Goal: Task Accomplishment & Management: Complete application form

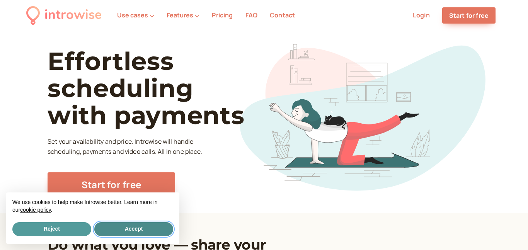
click at [125, 231] on button "Accept" at bounding box center [133, 229] width 79 height 14
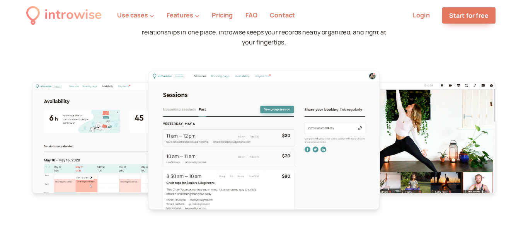
scroll to position [2329, 0]
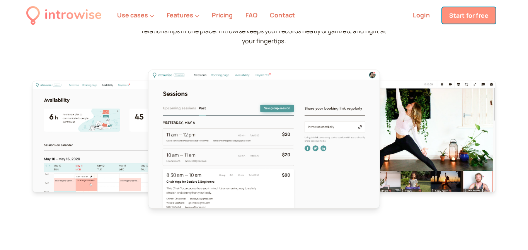
click at [468, 18] on link "Start for free" at bounding box center [468, 15] width 53 height 16
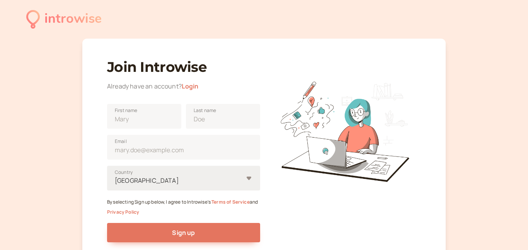
click at [157, 181] on form "First name Last name Email United States Country By selecting Sign up below, I …" at bounding box center [183, 177] width 153 height 158
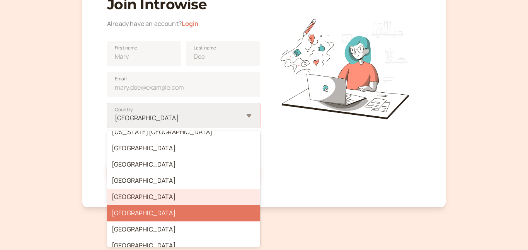
scroll to position [3793, 0]
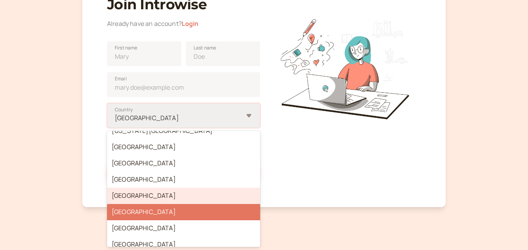
click at [140, 188] on div "[GEOGRAPHIC_DATA]" at bounding box center [183, 196] width 153 height 16
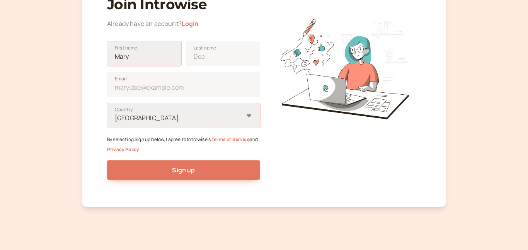
click at [145, 61] on input "First name" at bounding box center [144, 53] width 74 height 25
type input "Remy"
type input "Bashir"
type input "[GEOGRAPHIC_DATA]"
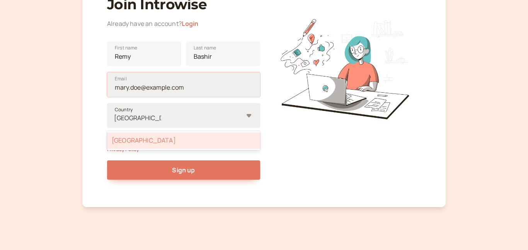
click at [143, 82] on input "Email" at bounding box center [183, 84] width 153 height 25
click at [146, 87] on input "Email" at bounding box center [183, 84] width 153 height 25
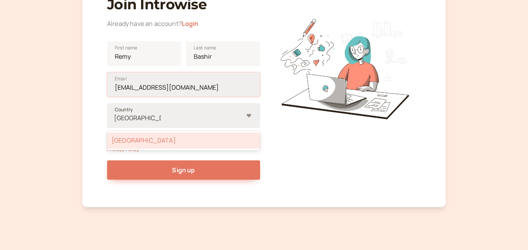
type input "[EMAIL_ADDRESS][DOMAIN_NAME]"
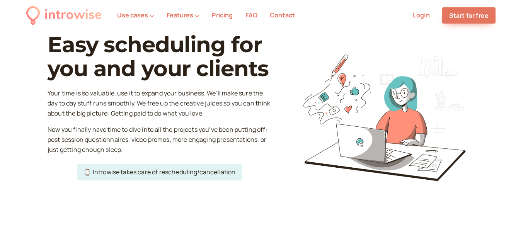
scroll to position [1356, 0]
click at [189, 15] on button "Features" at bounding box center [183, 15] width 33 height 7
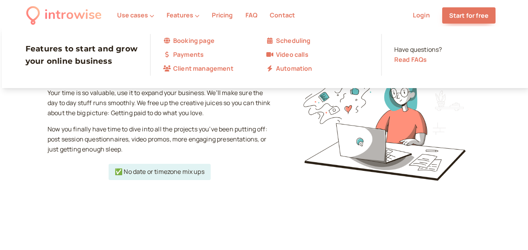
click at [190, 41] on link "Booking page" at bounding box center [214, 41] width 103 height 10
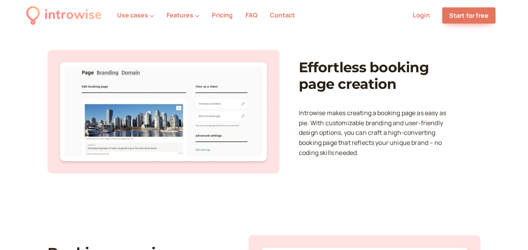
scroll to position [369, 0]
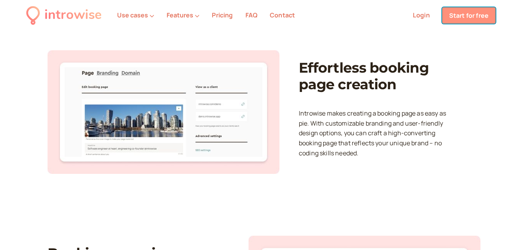
click at [466, 19] on link "Start for free" at bounding box center [468, 15] width 53 height 16
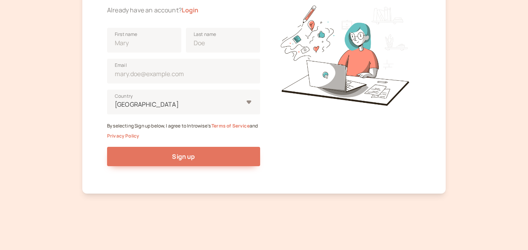
scroll to position [76, 0]
click at [161, 36] on input "First name" at bounding box center [144, 40] width 74 height 25
type input "Remy"
type input "Bashir"
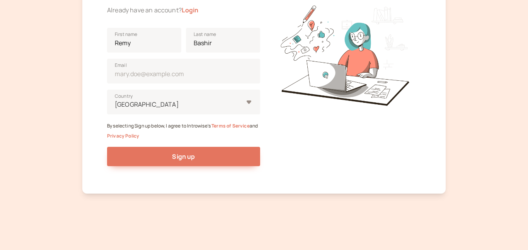
type input "[GEOGRAPHIC_DATA]"
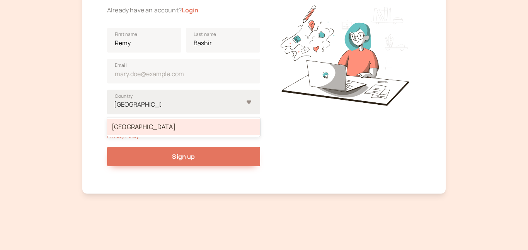
click at [177, 100] on div "[GEOGRAPHIC_DATA]" at bounding box center [178, 104] width 129 height 10
click at [161, 100] on input "[GEOGRAPHIC_DATA]" at bounding box center [137, 104] width 47 height 9
click at [161, 125] on div "[GEOGRAPHIC_DATA]" at bounding box center [183, 127] width 153 height 16
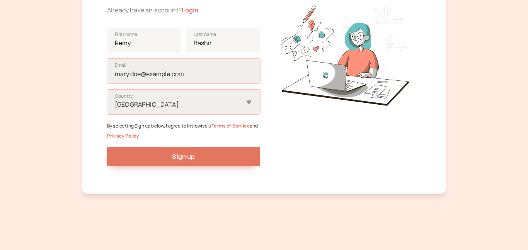
click at [150, 76] on input "Email" at bounding box center [183, 71] width 153 height 25
type input "[EMAIL_ADDRESS][DOMAIN_NAME]"
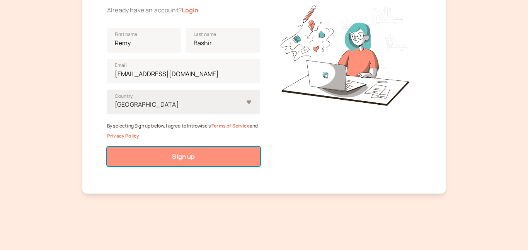
click at [183, 160] on span "Sign up" at bounding box center [183, 156] width 23 height 9
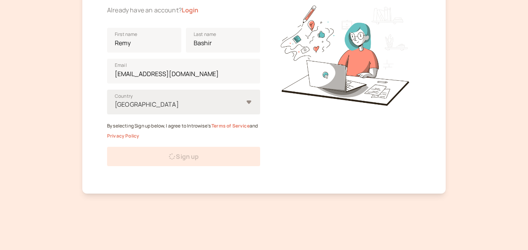
scroll to position [54, 0]
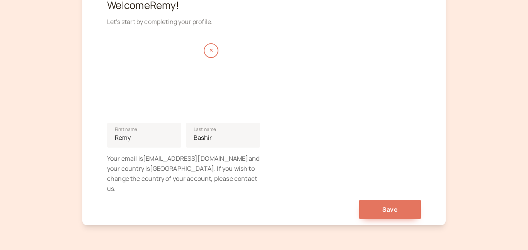
scroll to position [123, 0]
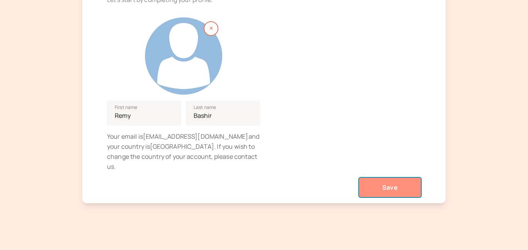
click at [374, 178] on button "Save" at bounding box center [390, 187] width 62 height 19
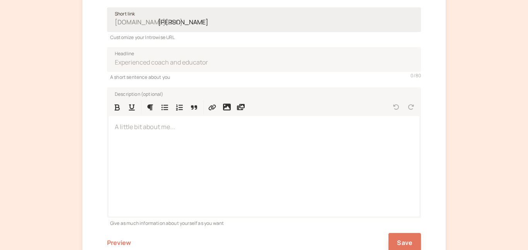
scroll to position [265, 0]
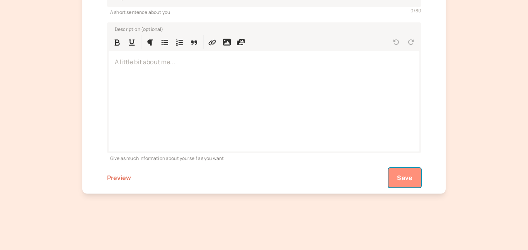
click at [412, 181] on span "Save" at bounding box center [404, 178] width 15 height 9
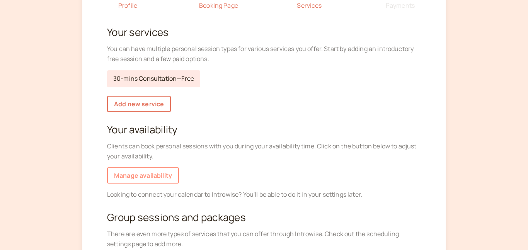
scroll to position [74, 0]
click at [154, 188] on div "Profile Booking Page 3 Services 4 Payments Your services You can have multiple …" at bounding box center [263, 124] width 363 height 321
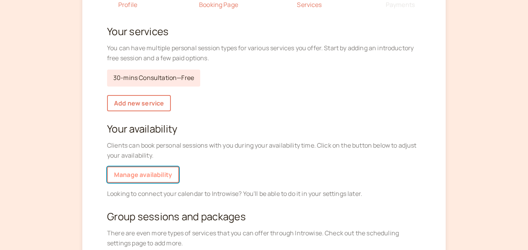
click at [140, 181] on link "Manage availability" at bounding box center [143, 175] width 72 height 16
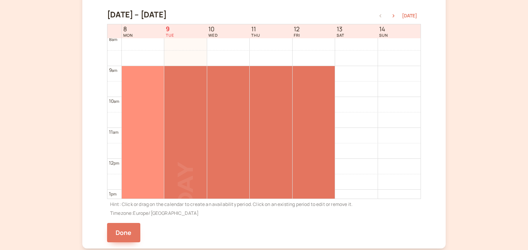
scroll to position [262, 0]
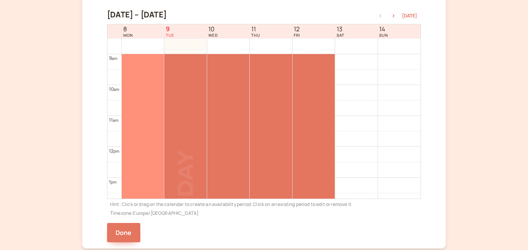
click at [153, 130] on div at bounding box center [143, 177] width 43 height 247
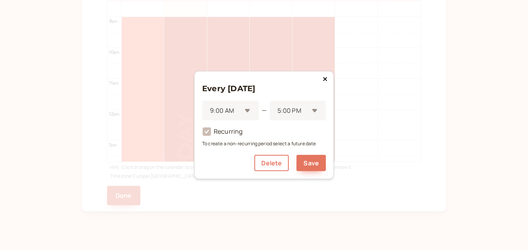
scroll to position [199, 0]
click at [254, 112] on div "9:00 AM" at bounding box center [230, 111] width 56 height 20
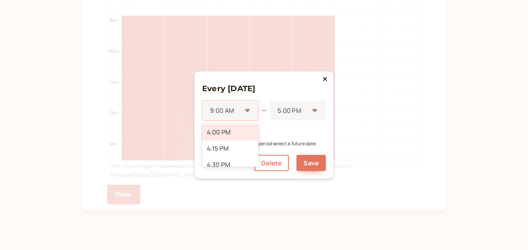
click at [228, 136] on div "4:00 PM" at bounding box center [230, 132] width 56 height 16
click at [295, 108] on div at bounding box center [292, 111] width 32 height 10
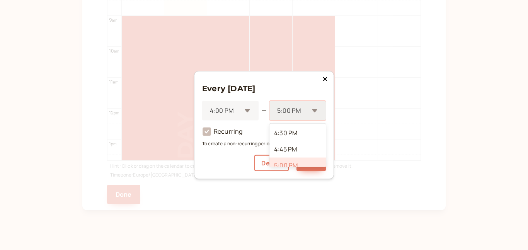
scroll to position [12, 0]
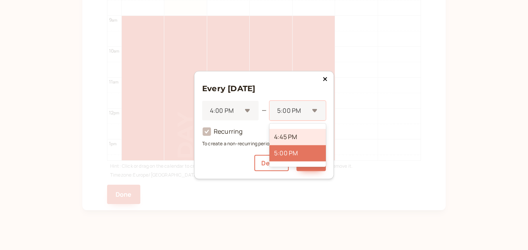
click at [299, 135] on div "4:45 PM" at bounding box center [297, 137] width 56 height 16
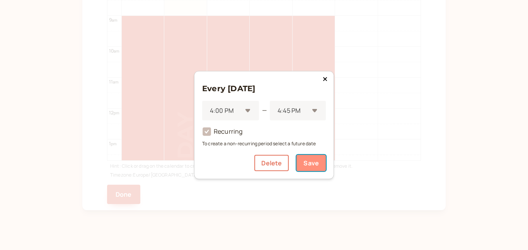
click at [305, 158] on button "Save" at bounding box center [310, 163] width 29 height 16
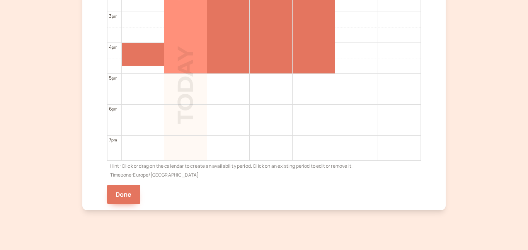
scroll to position [452, 0]
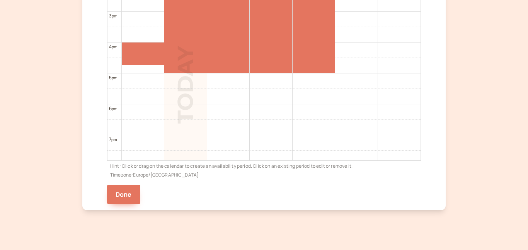
click at [185, 71] on div at bounding box center [185, 72] width 43 height 3
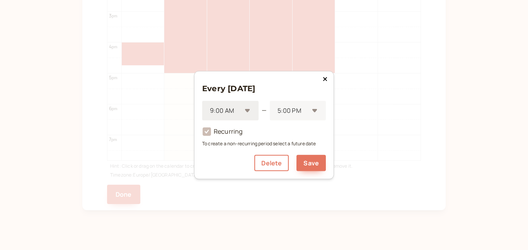
click at [240, 113] on div at bounding box center [225, 111] width 32 height 10
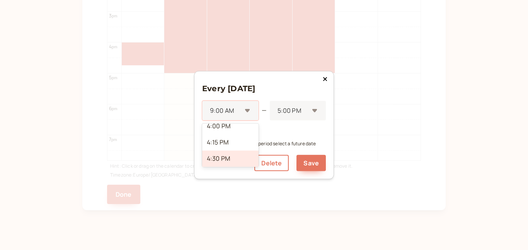
scroll to position [1044, 0]
click at [231, 159] on div "4:30 PM" at bounding box center [230, 158] width 56 height 16
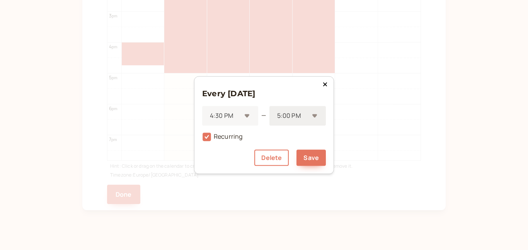
click at [315, 116] on div "5:00 PM" at bounding box center [297, 116] width 56 height 20
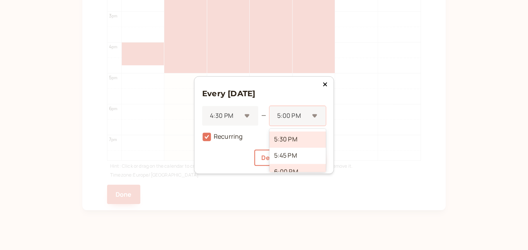
scroll to position [32, 0]
click at [291, 139] on div "5:30 PM" at bounding box center [297, 139] width 56 height 16
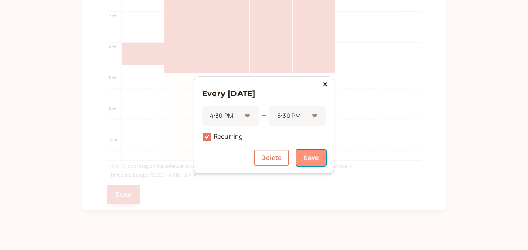
click at [315, 163] on button "Save" at bounding box center [310, 158] width 29 height 16
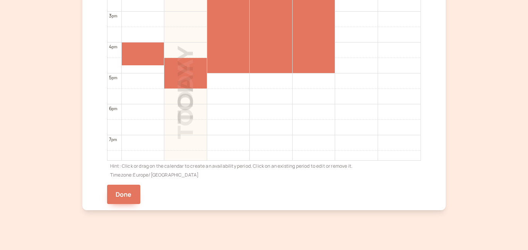
click at [188, 87] on div at bounding box center [185, 88] width 43 height 3
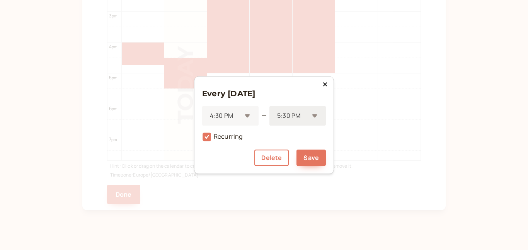
click at [301, 124] on div "5:30 PM" at bounding box center [297, 116] width 56 height 20
click at [295, 138] on div "5:15 PM" at bounding box center [297, 142] width 56 height 16
click at [308, 159] on button "Save" at bounding box center [310, 158] width 29 height 16
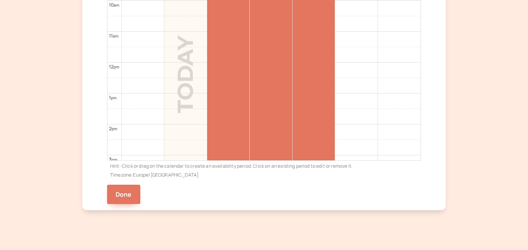
scroll to position [380, 0]
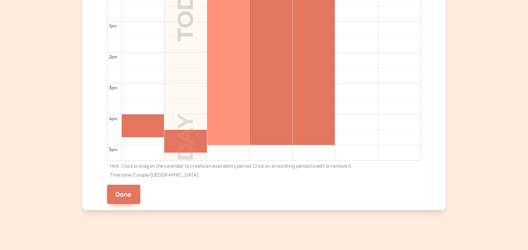
click at [223, 105] on div at bounding box center [228, 21] width 43 height 247
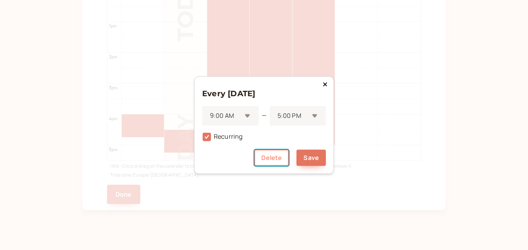
click at [273, 164] on button "Delete" at bounding box center [271, 158] width 34 height 16
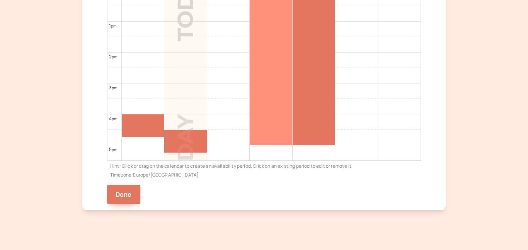
click at [267, 109] on div at bounding box center [271, 21] width 43 height 247
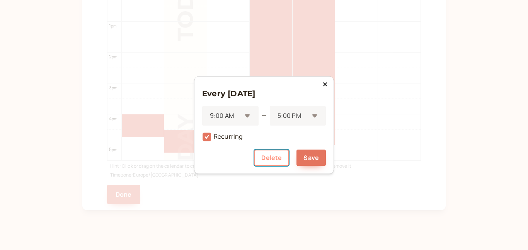
click at [276, 154] on button "Delete" at bounding box center [271, 158] width 34 height 16
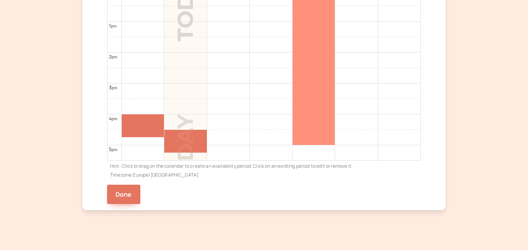
click at [323, 107] on div at bounding box center [314, 21] width 43 height 247
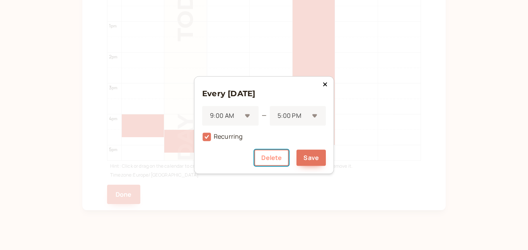
click at [271, 158] on button "Delete" at bounding box center [271, 158] width 34 height 16
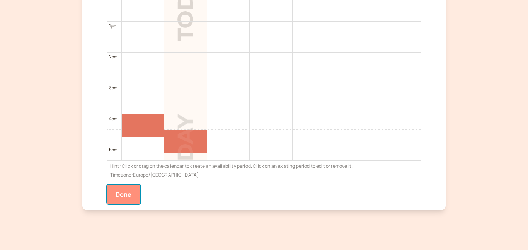
click at [130, 192] on button "Done" at bounding box center [123, 194] width 33 height 19
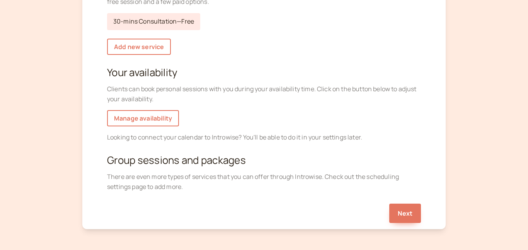
scroll to position [132, 0]
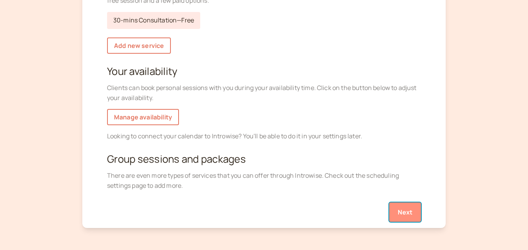
click at [417, 211] on button "Next" at bounding box center [405, 212] width 32 height 19
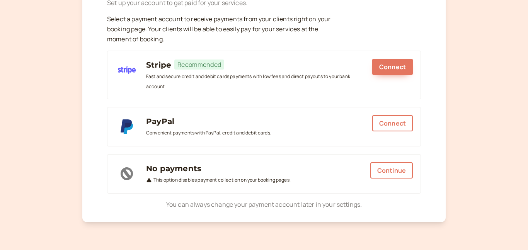
scroll to position [121, 0]
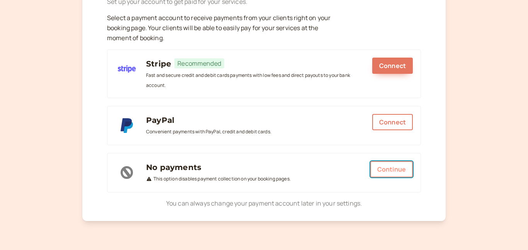
click at [397, 168] on button "Continue" at bounding box center [391, 169] width 43 height 16
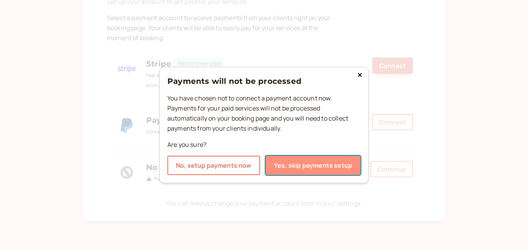
click at [294, 170] on button "Yes, skip payments setup" at bounding box center [313, 165] width 95 height 19
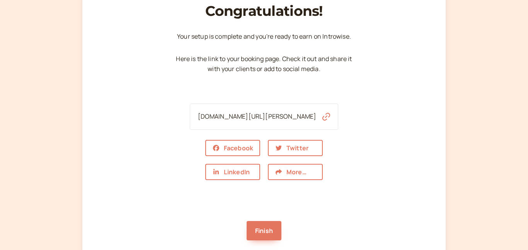
scroll to position [49, 0]
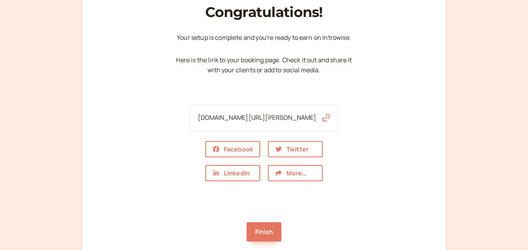
click at [271, 222] on div "Finish" at bounding box center [264, 231] width 35 height 19
click at [270, 237] on link "Finish" at bounding box center [264, 231] width 35 height 19
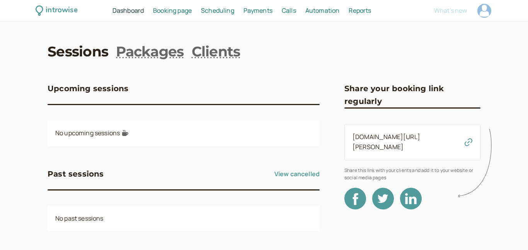
scroll to position [2, 0]
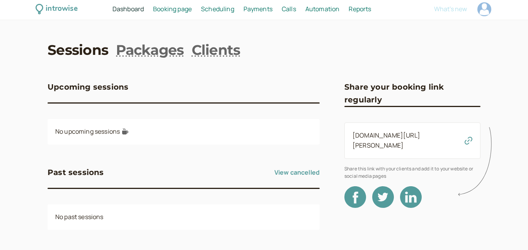
click at [188, 8] on span "Booking page" at bounding box center [172, 9] width 39 height 9
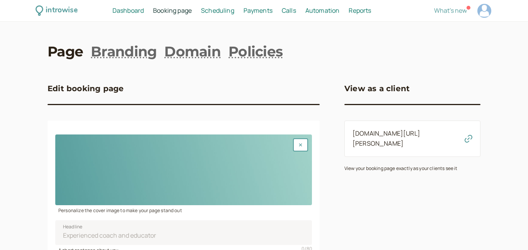
click at [218, 12] on span "Scheduling" at bounding box center [217, 10] width 33 height 9
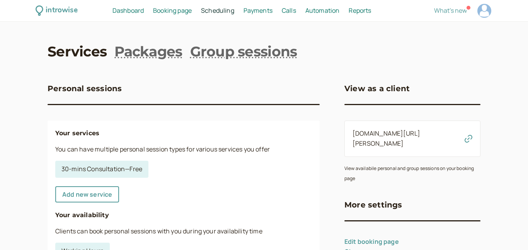
click at [257, 7] on span "Payments" at bounding box center [257, 10] width 29 height 9
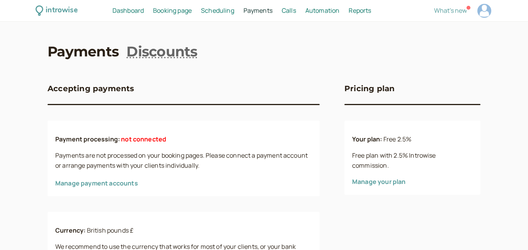
click at [130, 10] on span "Dashboard" at bounding box center [127, 10] width 31 height 9
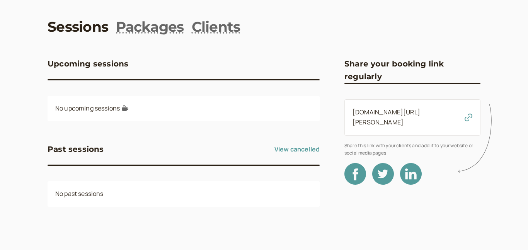
scroll to position [24, 0]
